Goal: Check status: Check status

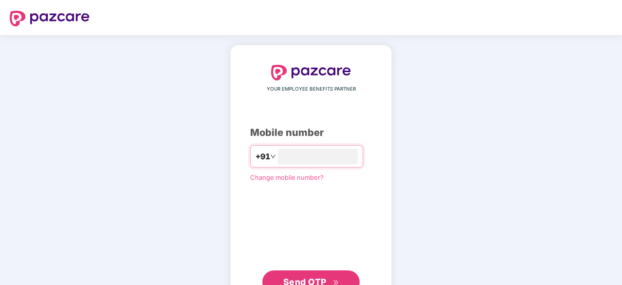
type input "**********"
click at [336, 277] on span "Send OTP" at bounding box center [311, 282] width 56 height 14
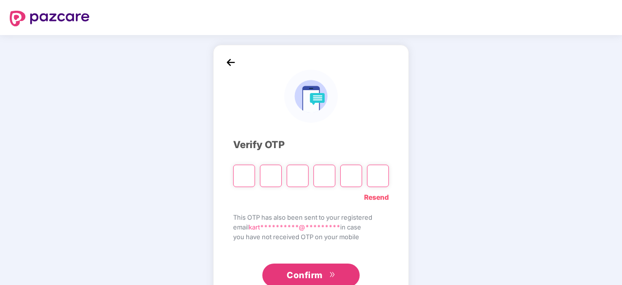
type input "*"
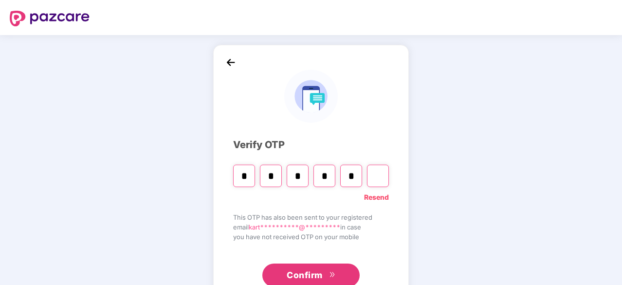
type input "*"
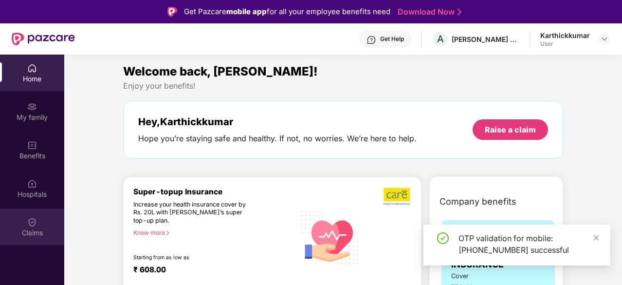
click at [37, 226] on img at bounding box center [32, 222] width 10 height 10
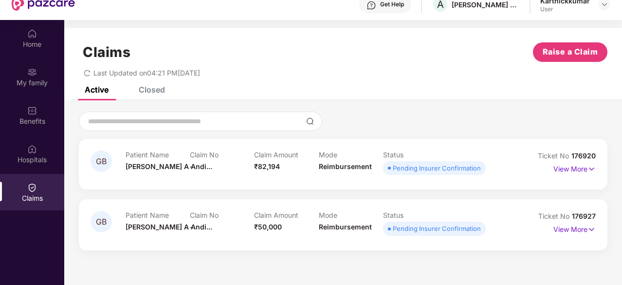
scroll to position [55, 0]
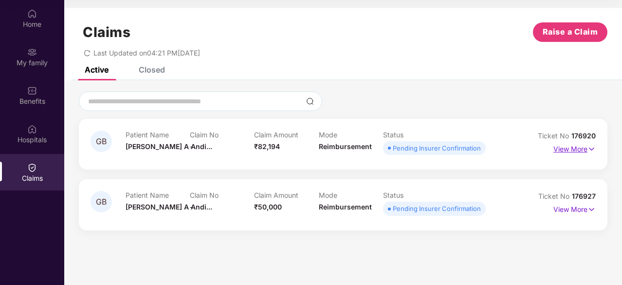
click at [577, 145] on p "View More" at bounding box center [575, 147] width 42 height 13
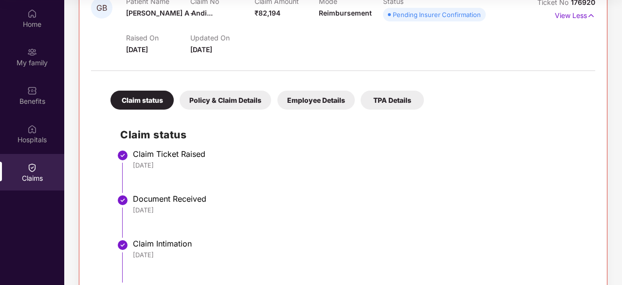
scroll to position [241, 0]
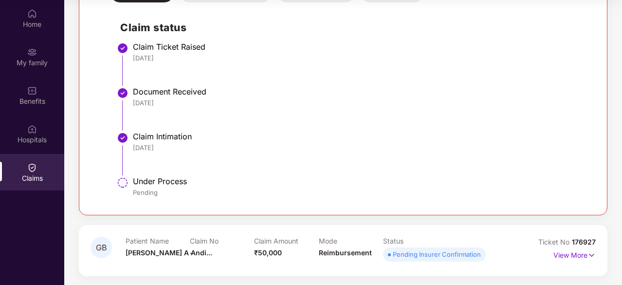
click at [165, 183] on div "Under Process" at bounding box center [359, 181] width 453 height 10
click at [151, 181] on div "Under Process" at bounding box center [359, 181] width 453 height 10
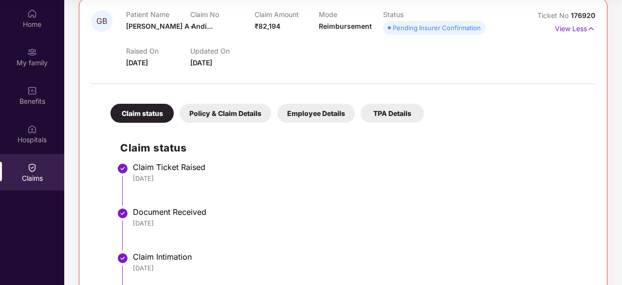
scroll to position [95, 0]
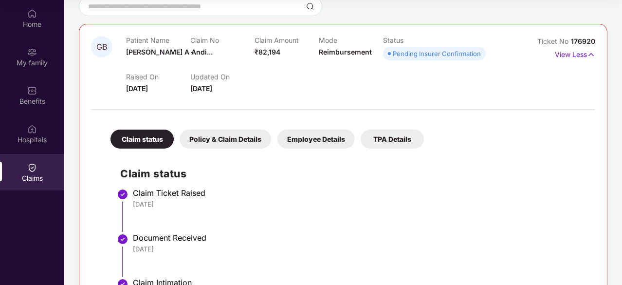
click at [227, 145] on div "Policy & Claim Details" at bounding box center [226, 139] width 92 height 19
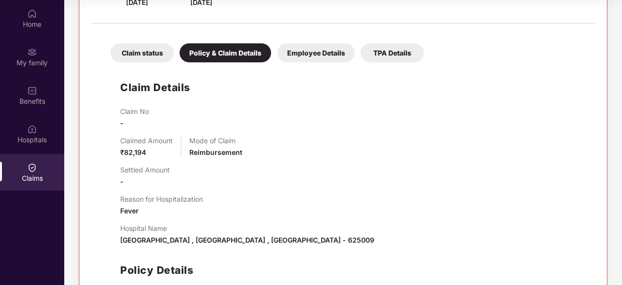
scroll to position [180, 0]
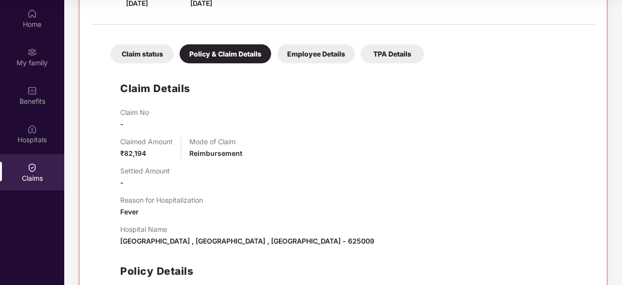
click at [327, 55] on div "Employee Details" at bounding box center [316, 53] width 77 height 19
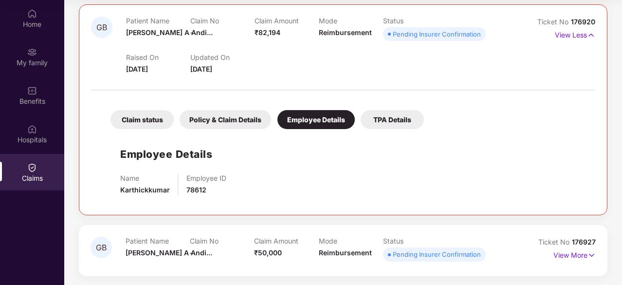
click at [396, 121] on div "TPA Details" at bounding box center [392, 119] width 63 height 19
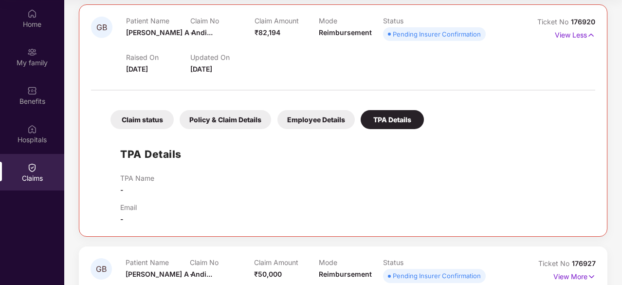
scroll to position [136, 0]
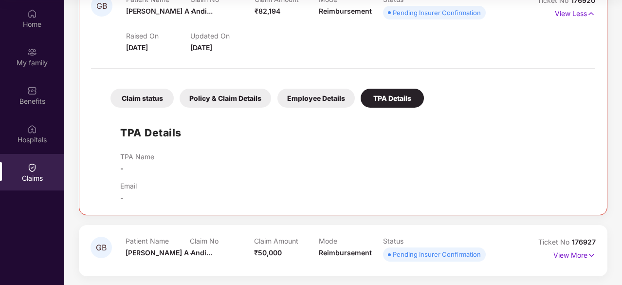
click at [138, 81] on div "Claim status Policy & Claim Details Employee Details TPA Details" at bounding box center [262, 93] width 323 height 29
click at [150, 98] on div "Claim status" at bounding box center [142, 98] width 63 height 19
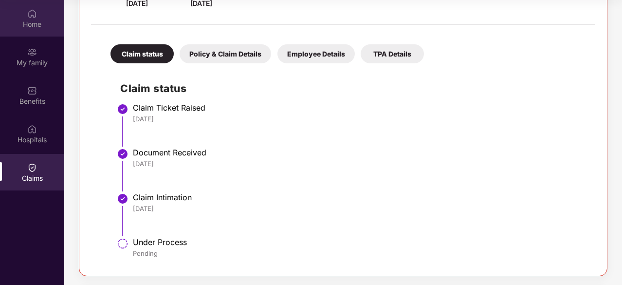
click at [37, 16] on div "Home" at bounding box center [32, 18] width 64 height 37
